Goal: Task Accomplishment & Management: Complete application form

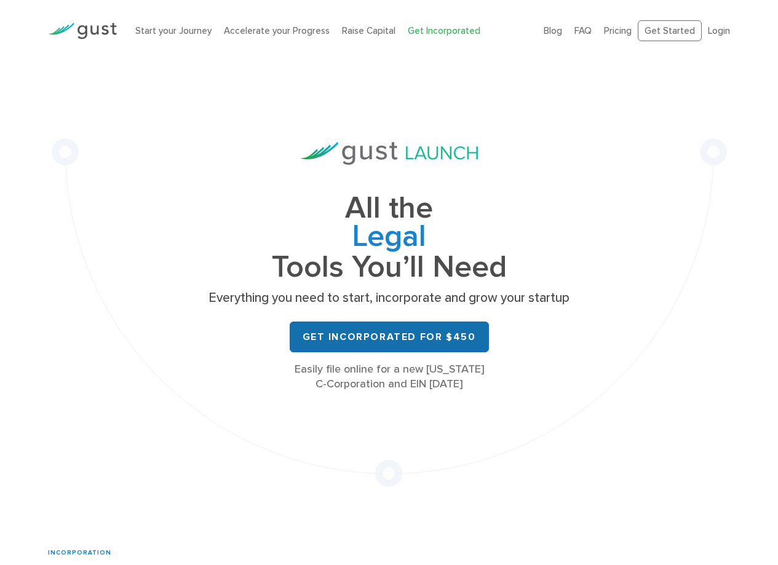
click at [438, 340] on link "Get Incorporated for $450" at bounding box center [389, 337] width 199 height 31
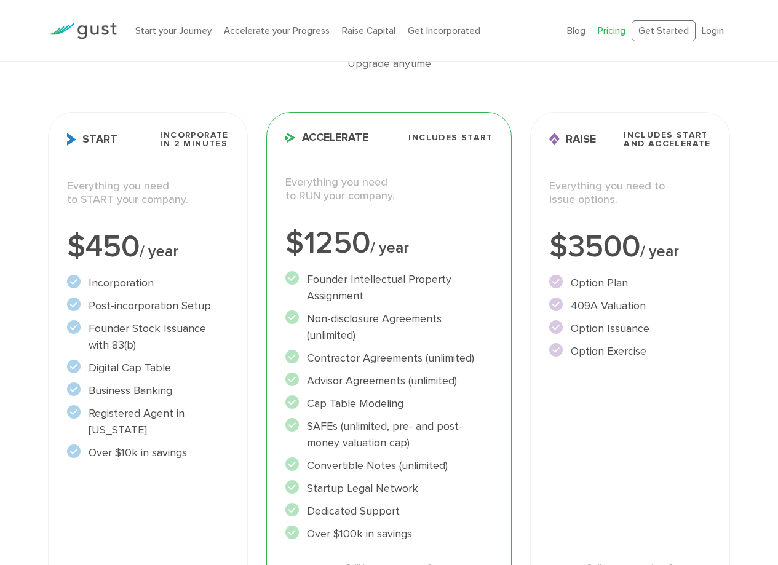
scroll to position [307, 0]
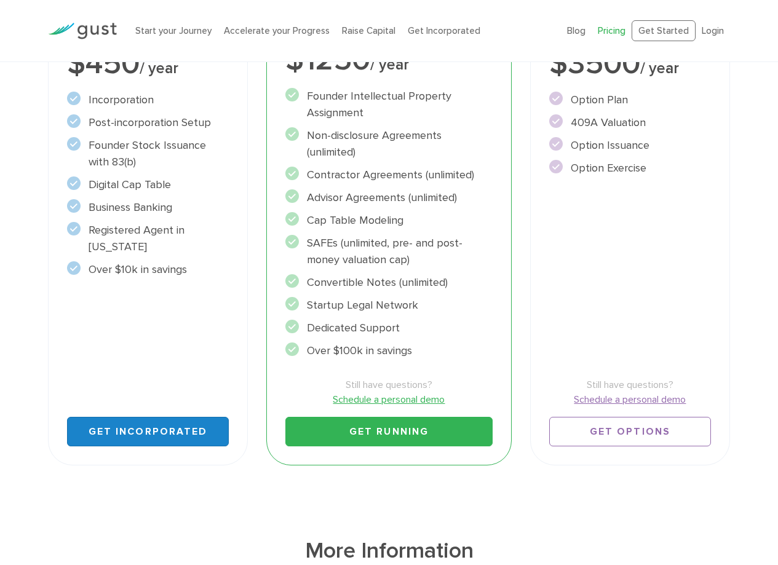
click at [167, 427] on link "Get Incorporated" at bounding box center [148, 432] width 162 height 30
